Goal: Navigation & Orientation: Find specific page/section

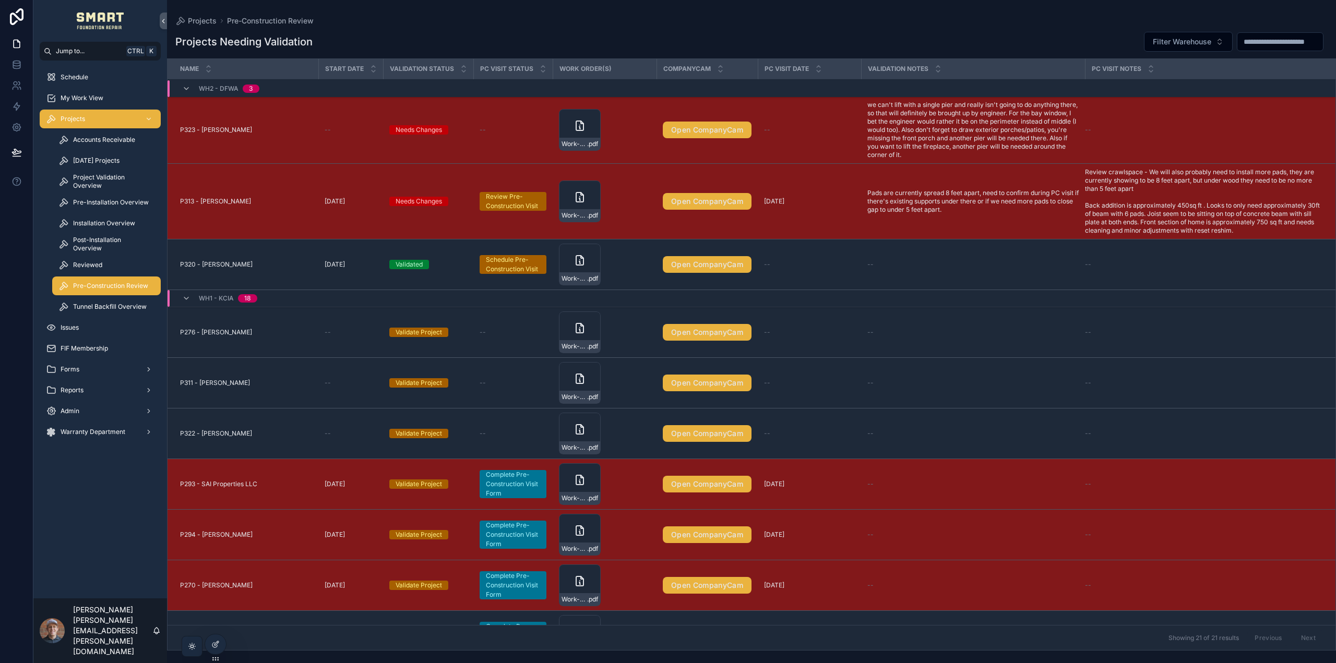
drag, startPoint x: 93, startPoint y: 99, endPoint x: 90, endPoint y: 86, distance: 13.4
click at [93, 99] on span "My Work View" at bounding box center [82, 98] width 43 height 8
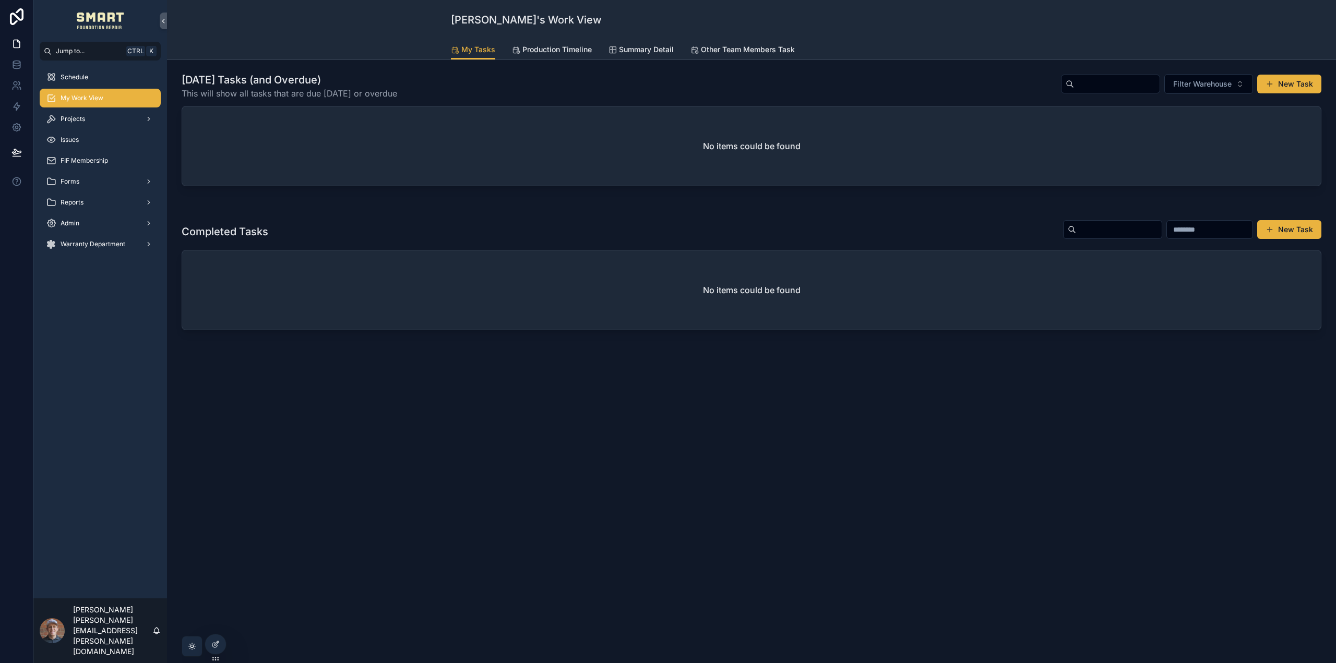
click at [90, 86] on link "Schedule" at bounding box center [100, 77] width 121 height 19
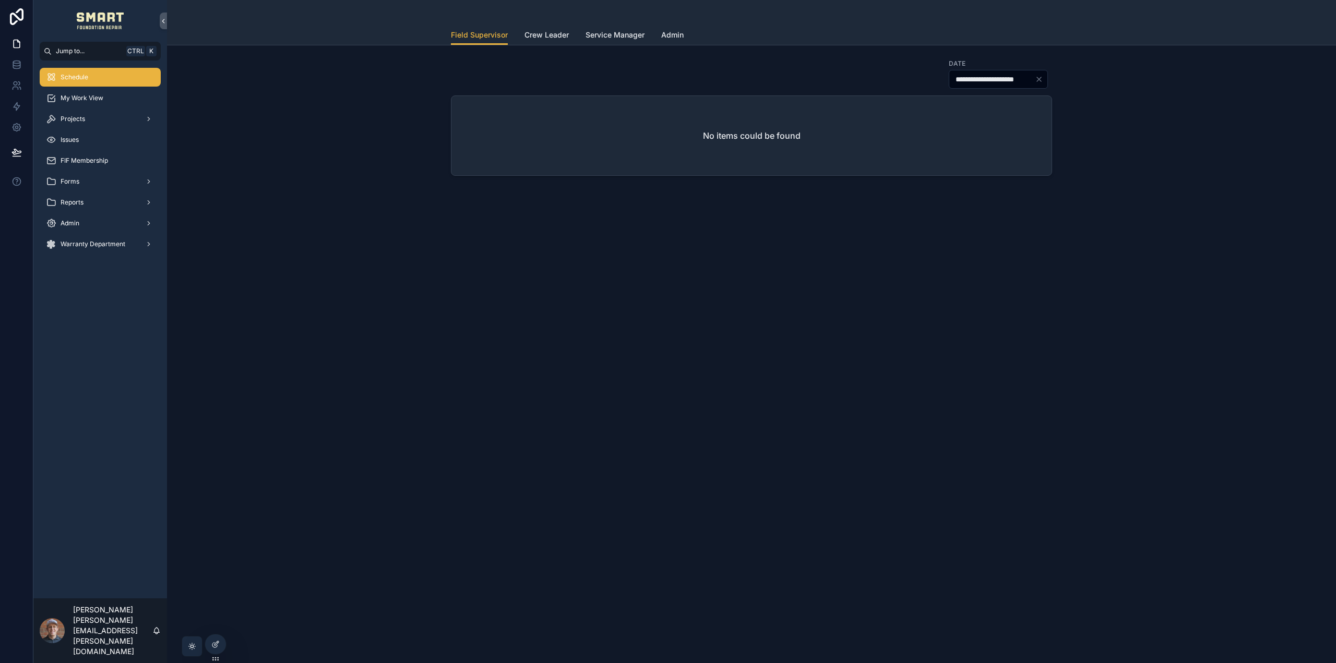
click at [110, 109] on div "Projects" at bounding box center [100, 119] width 134 height 21
click at [110, 113] on div "Projects" at bounding box center [100, 119] width 109 height 17
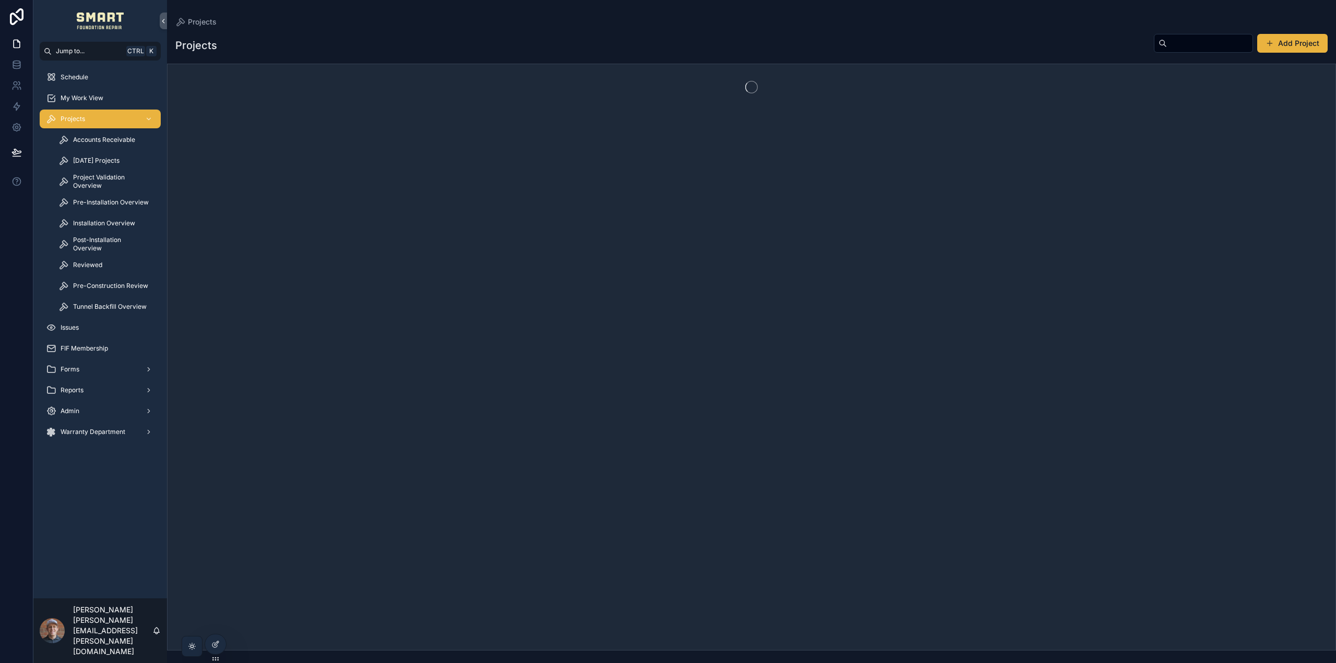
click at [114, 284] on span "Pre-Construction Review" at bounding box center [110, 286] width 75 height 8
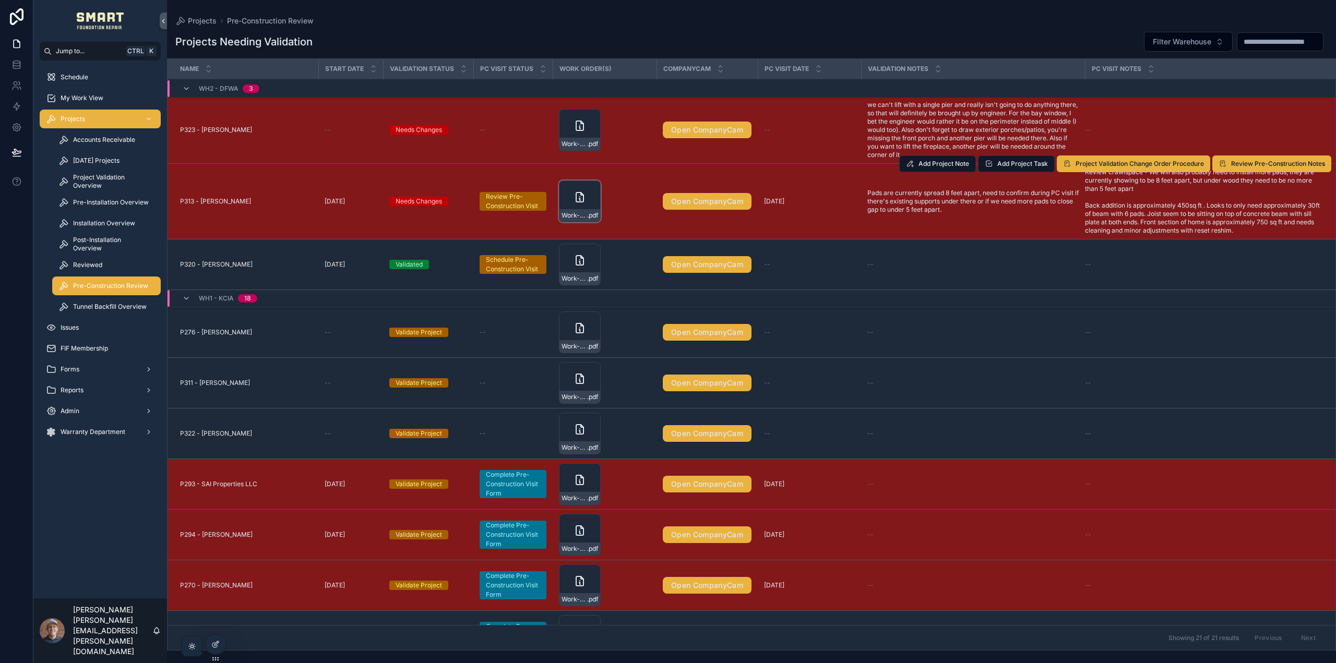
click at [573, 196] on icon "scrollable content" at bounding box center [579, 197] width 13 height 13
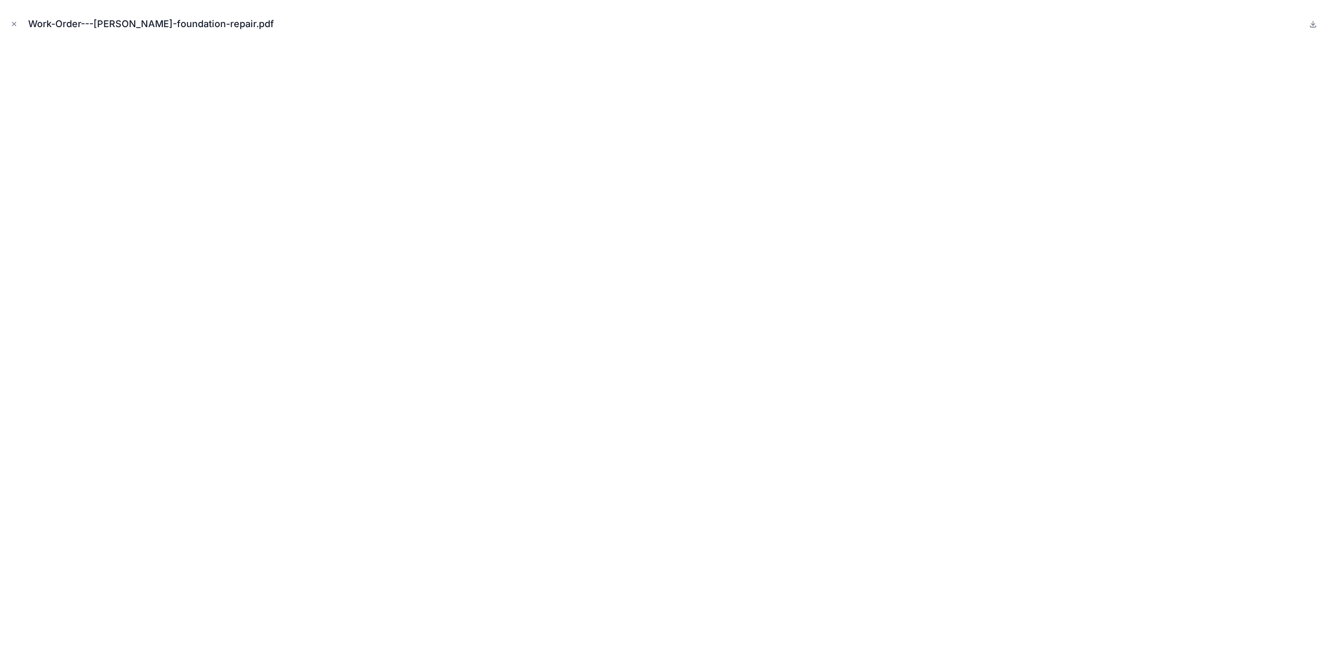
drag, startPoint x: 14, startPoint y: 23, endPoint x: 26, endPoint y: 33, distance: 15.6
click at [14, 23] on icon "Close modal" at bounding box center [13, 23] width 7 height 7
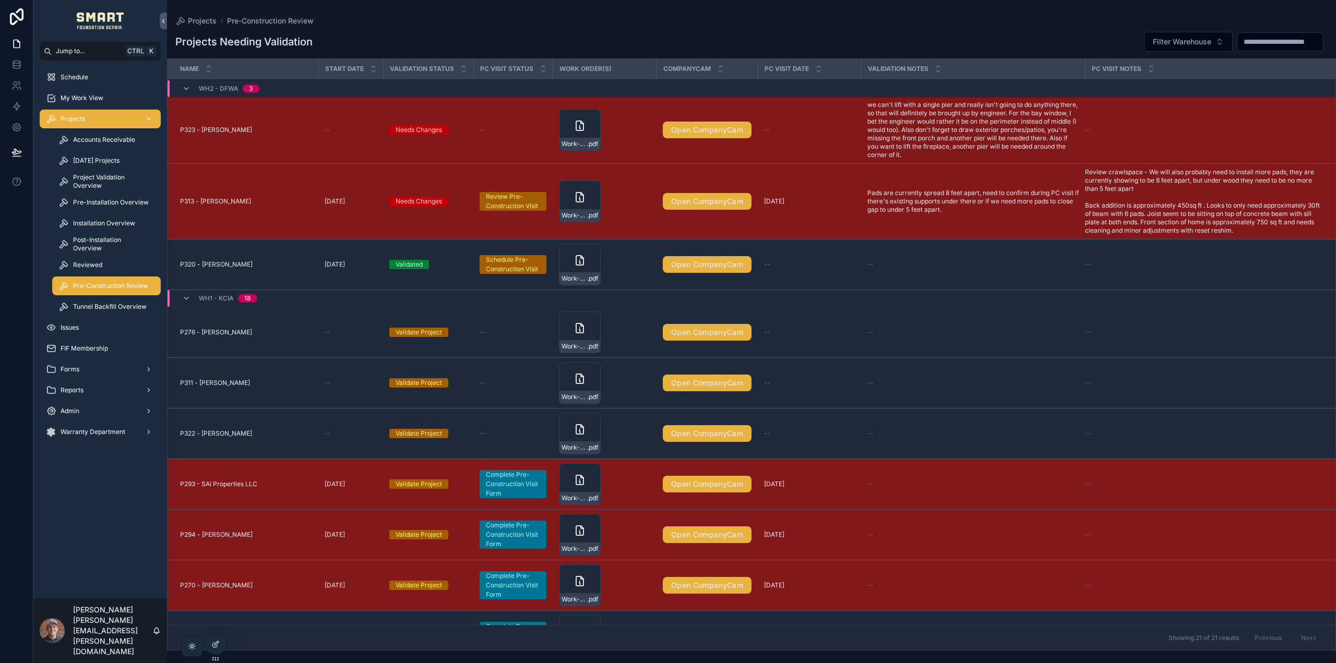
click at [116, 104] on div "My Work View" at bounding box center [100, 98] width 109 height 17
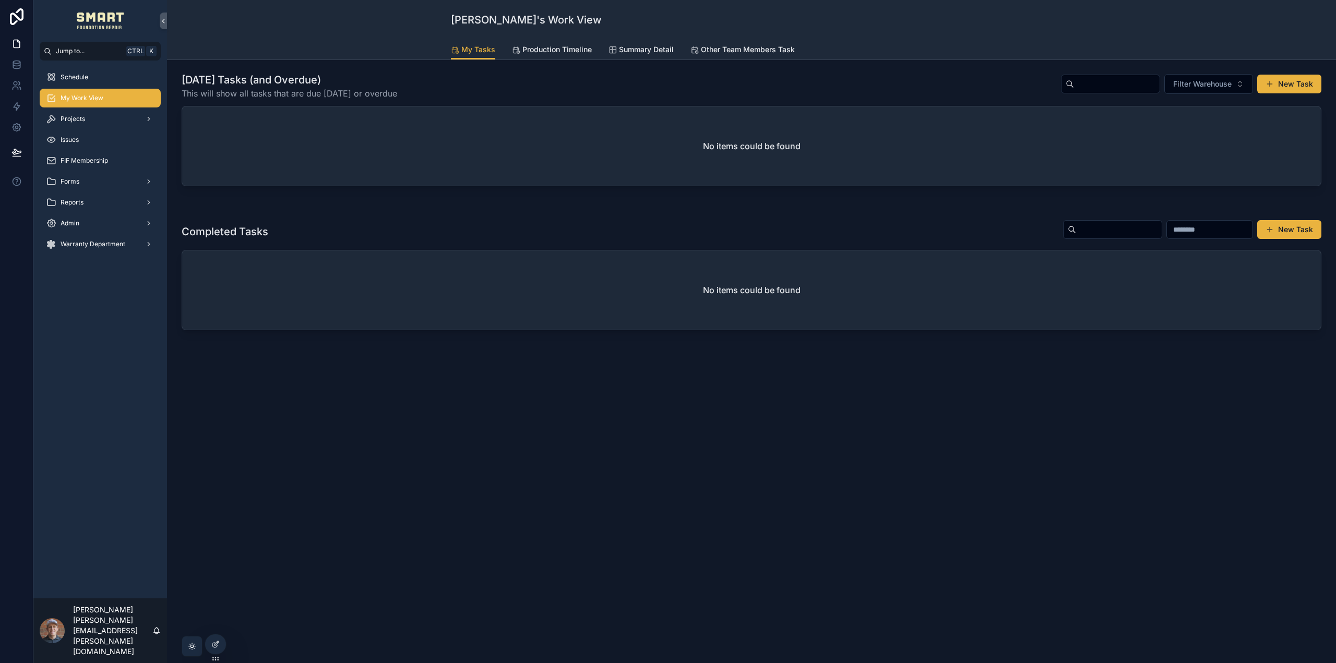
click at [535, 46] on span "Production Timeline" at bounding box center [556, 49] width 69 height 10
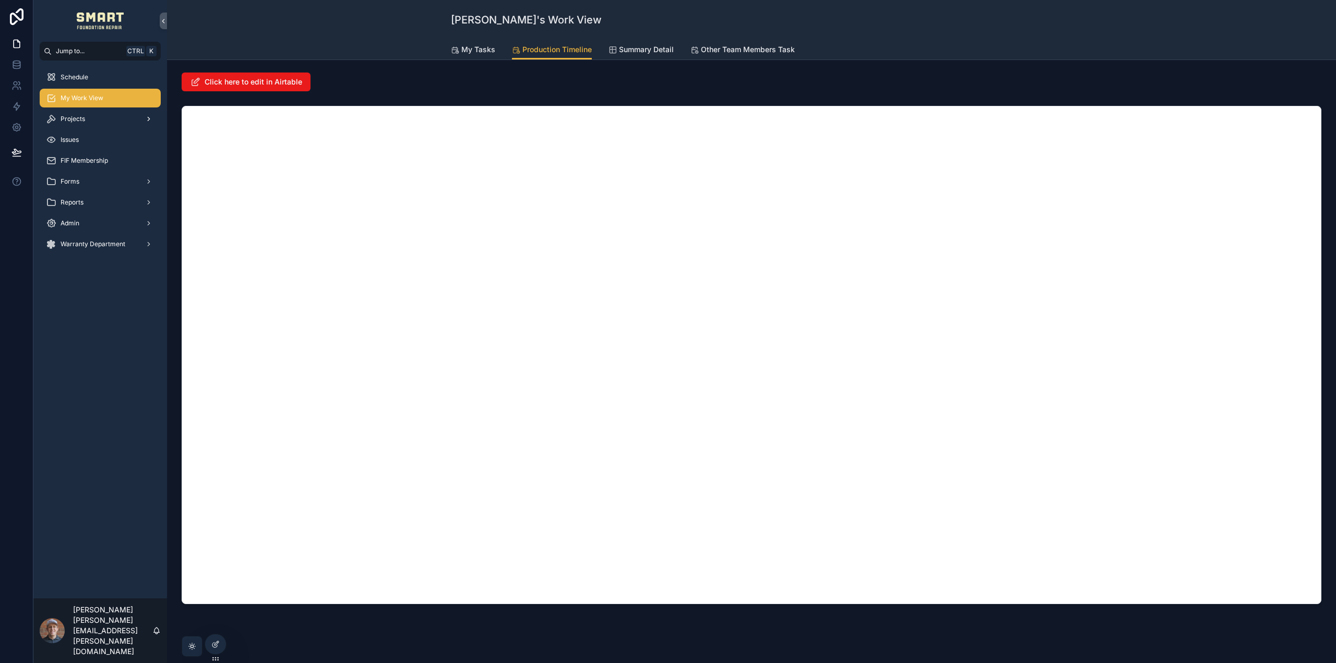
click at [100, 119] on div "Projects" at bounding box center [100, 119] width 109 height 17
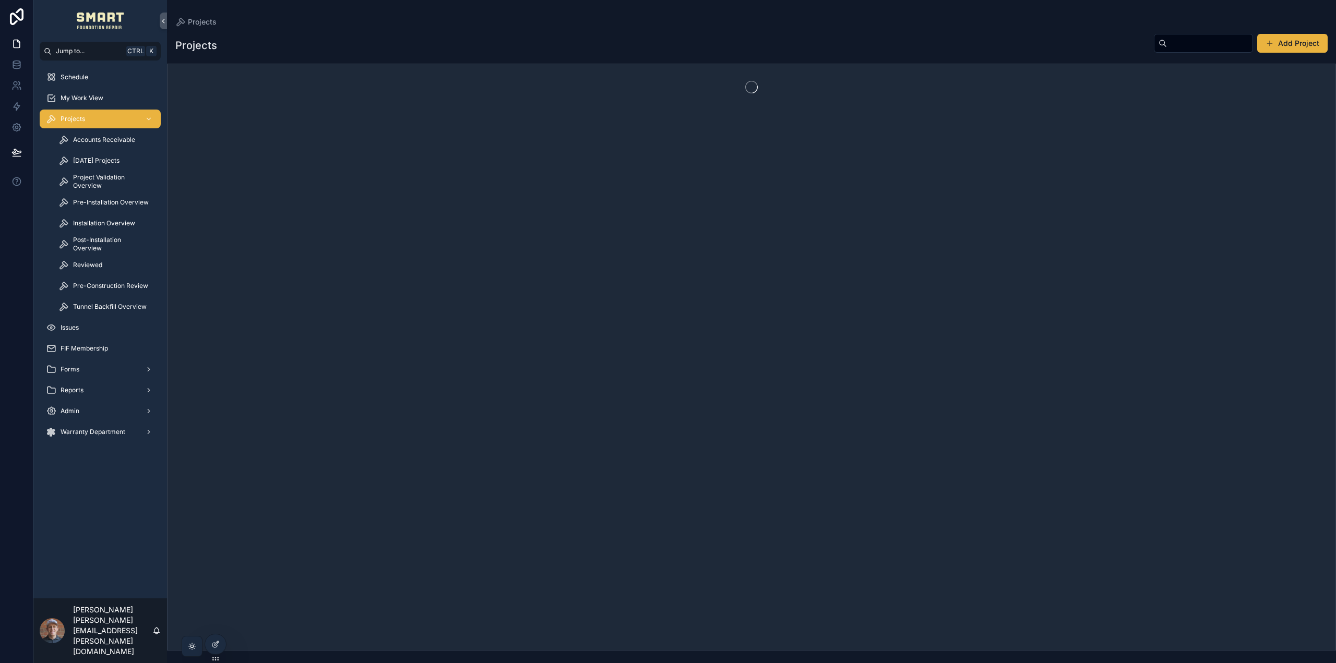
click at [95, 92] on div "My Work View" at bounding box center [100, 98] width 109 height 17
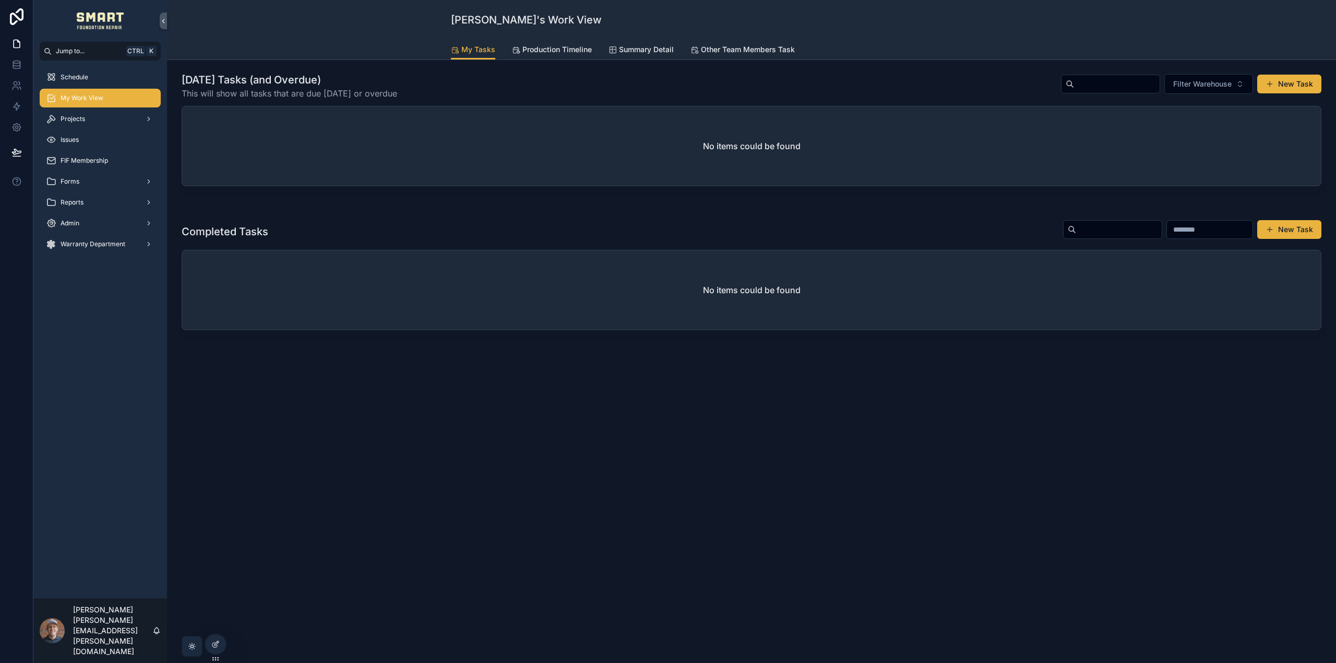
click at [91, 78] on div "Schedule" at bounding box center [100, 77] width 109 height 17
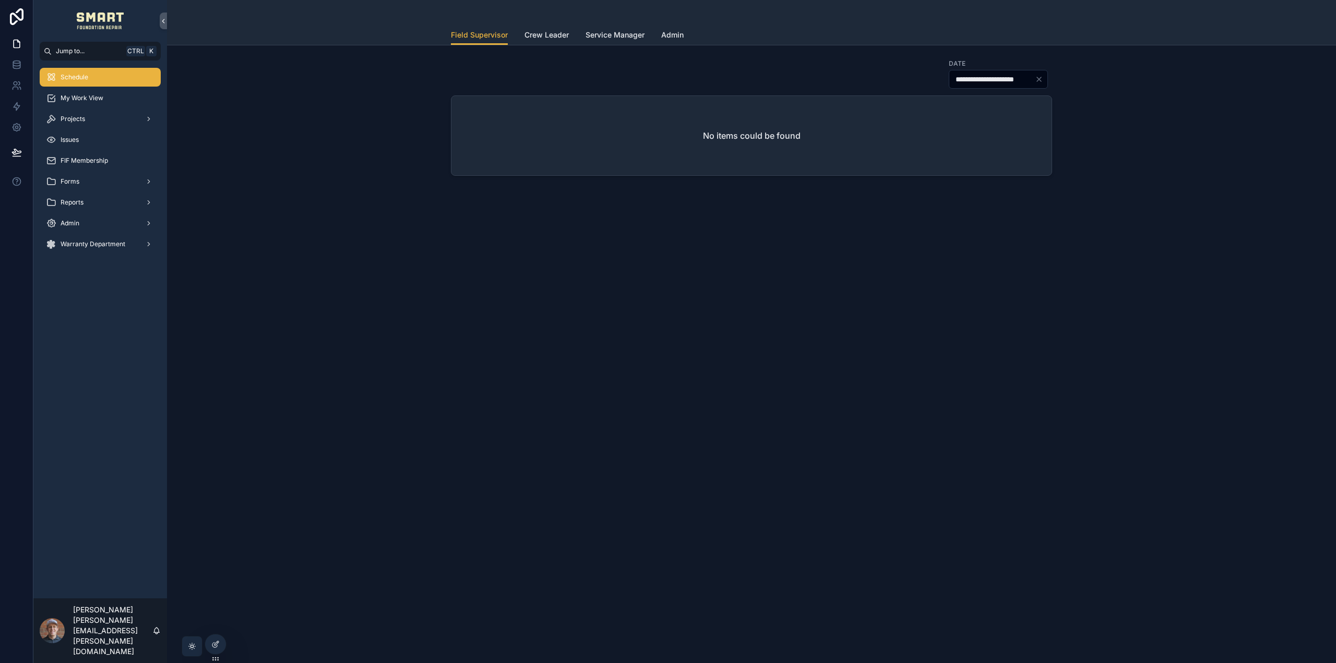
click at [684, 26] on link "Admin" at bounding box center [672, 36] width 22 height 21
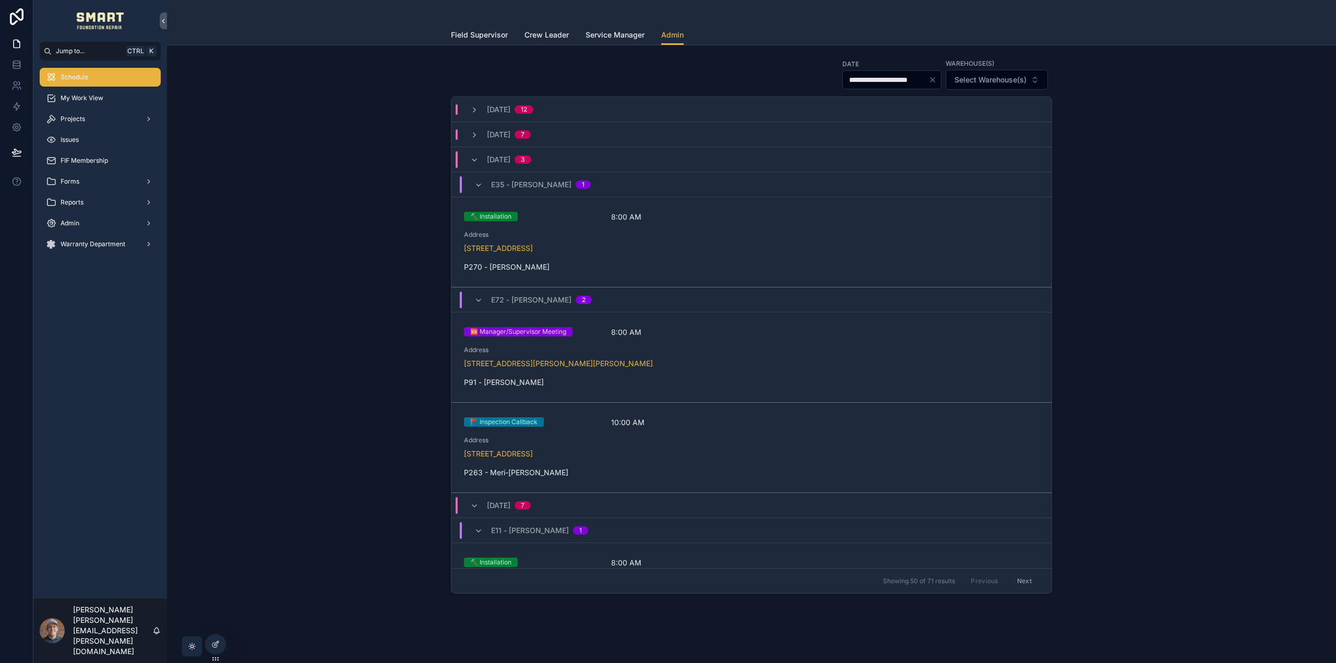
click at [472, 166] on div "10/10/2025 3" at bounding box center [500, 159] width 61 height 17
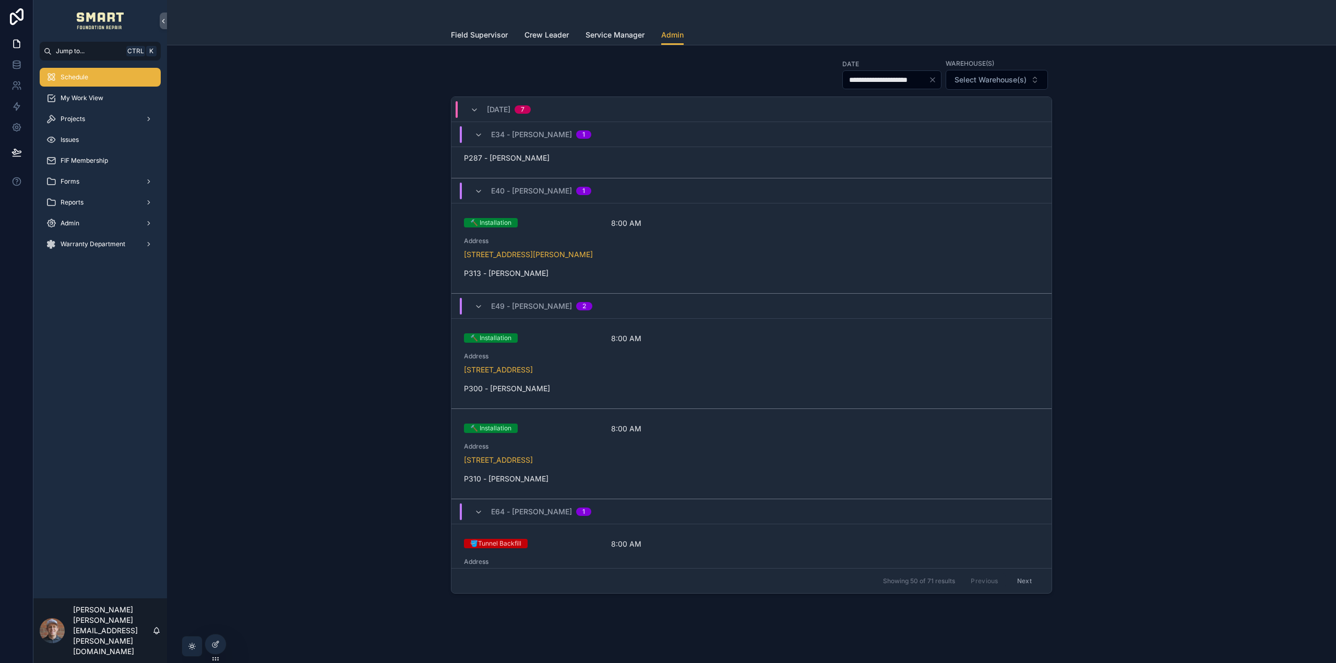
scroll to position [365, 0]
click at [665, 357] on span "Address" at bounding box center [751, 356] width 575 height 8
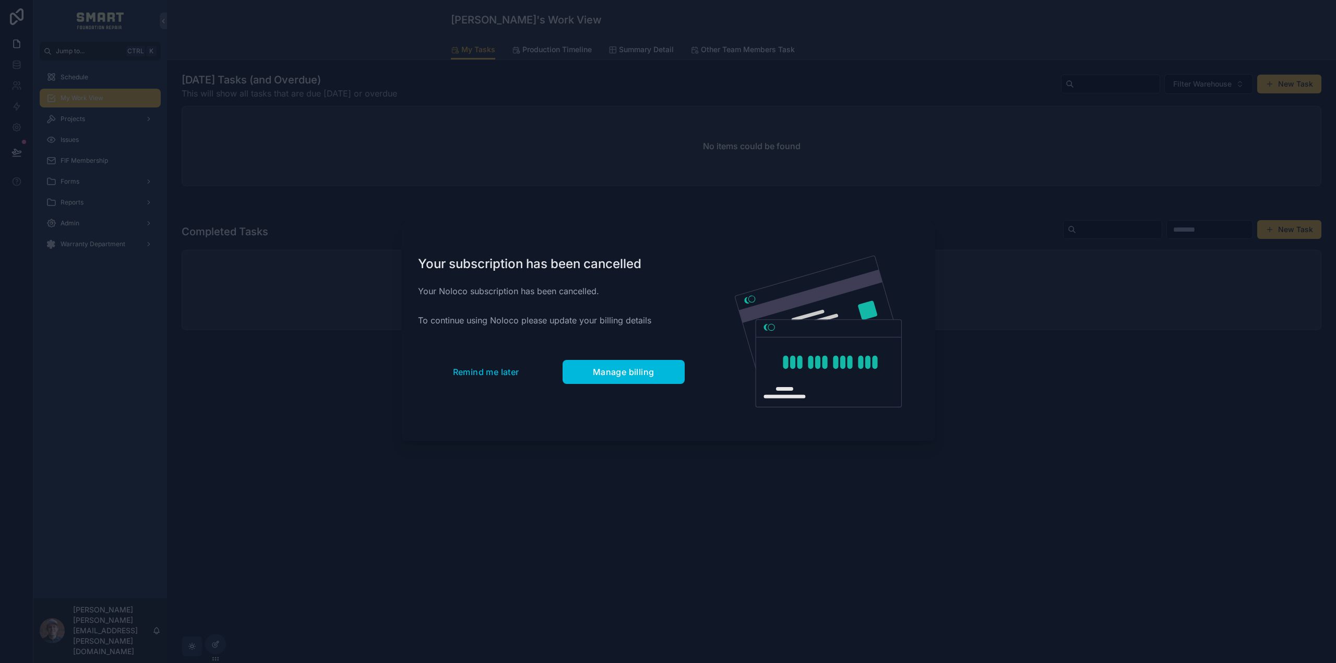
click at [889, 204] on div at bounding box center [668, 331] width 1336 height 663
click at [506, 357] on div "Your subscription has been cancelled Your Noloco subscription has been cancelle…" at bounding box center [551, 331] width 300 height 219
click at [504, 368] on span "Remind me later" at bounding box center [486, 372] width 66 height 10
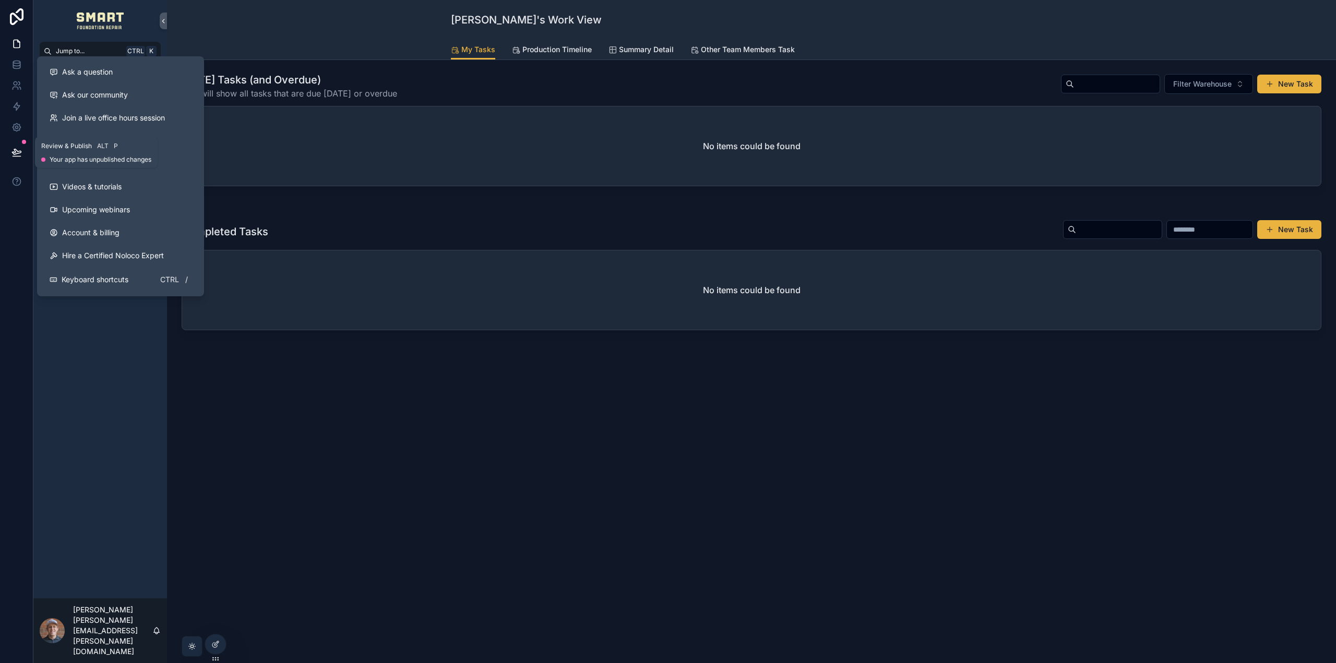
click at [15, 153] on icon at bounding box center [16, 152] width 10 height 10
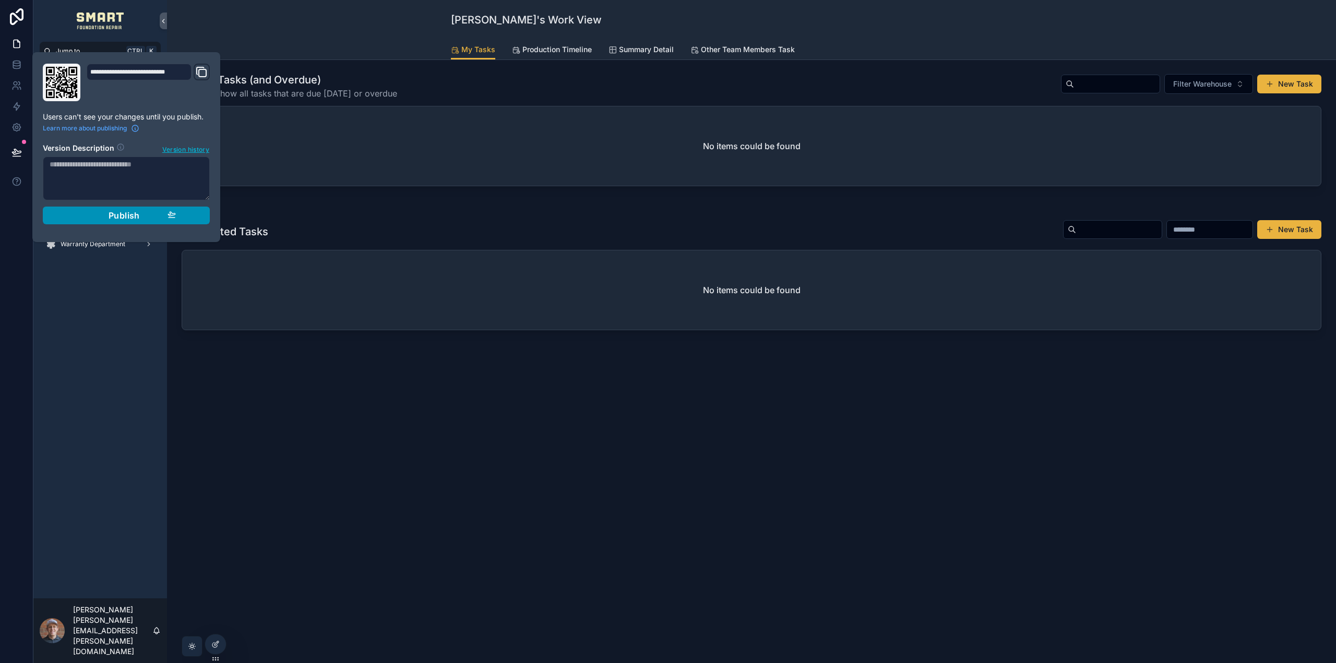
click at [119, 208] on button "Publish" at bounding box center [126, 216] width 167 height 18
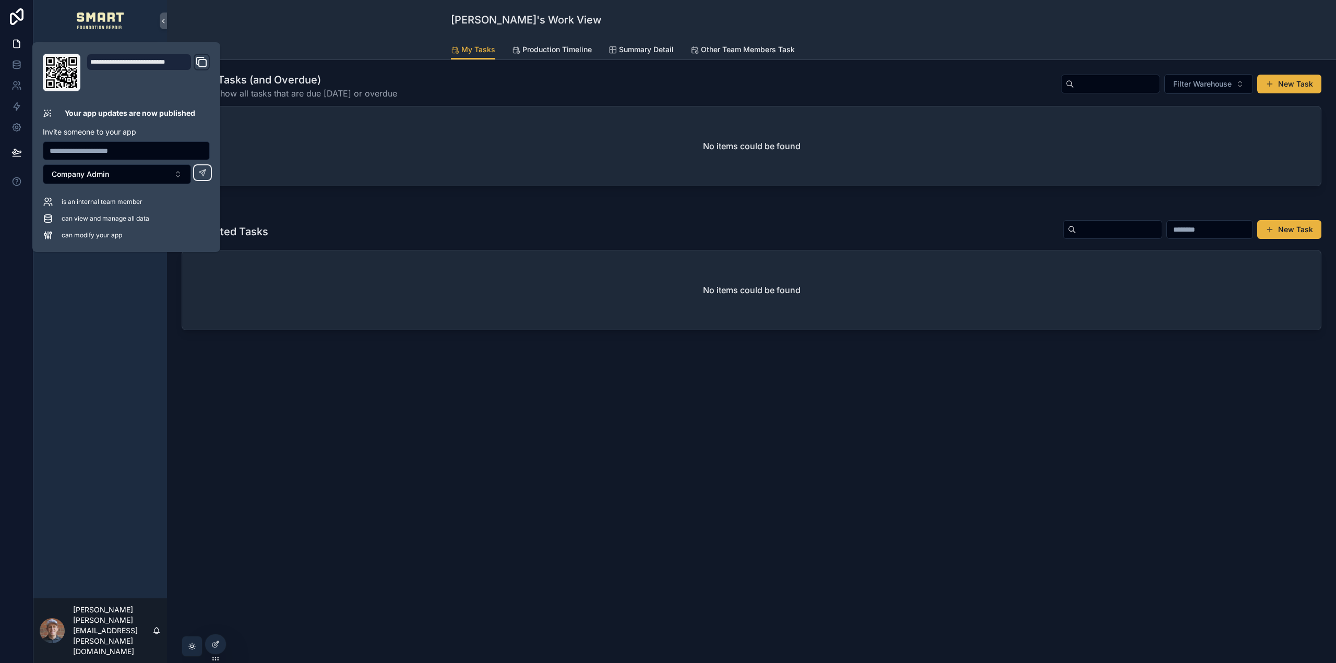
click at [250, 365] on div "[DATE] Tasks (and Overdue) This will show all tasks that are due [DATE] or over…" at bounding box center [751, 232] width 1169 height 345
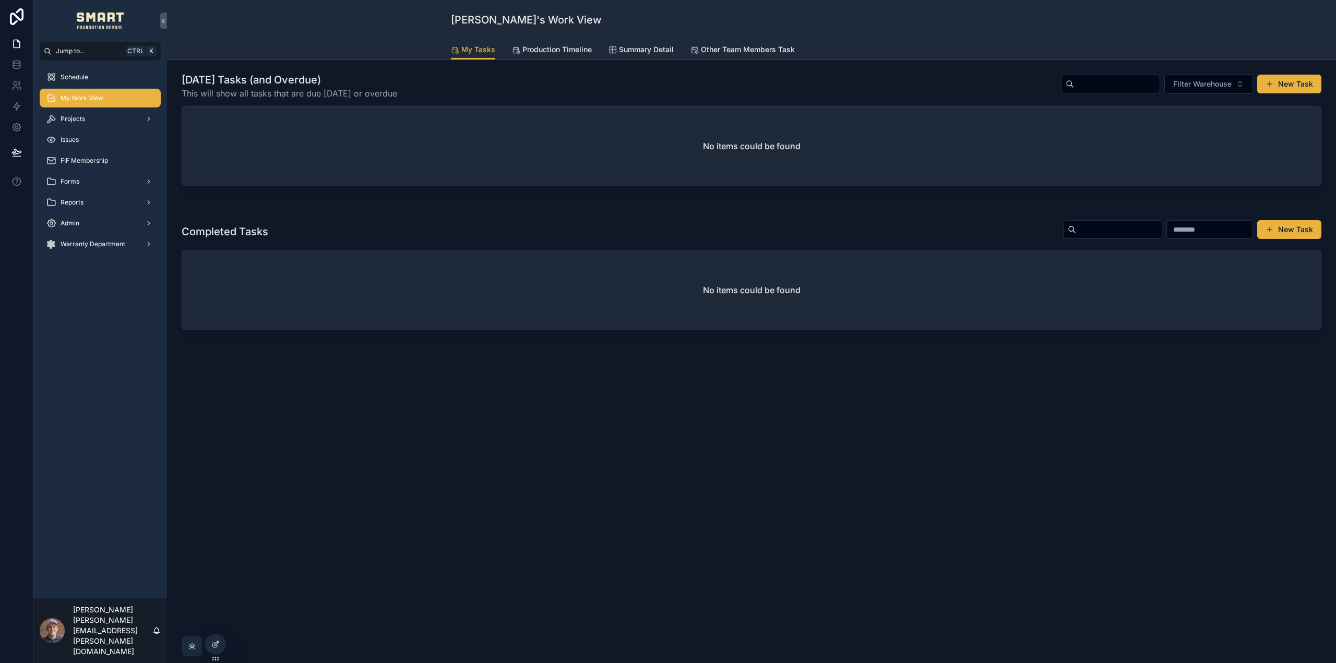
click at [520, 45] on div "Production Timeline" at bounding box center [552, 49] width 80 height 10
